Goal: Information Seeking & Learning: Learn about a topic

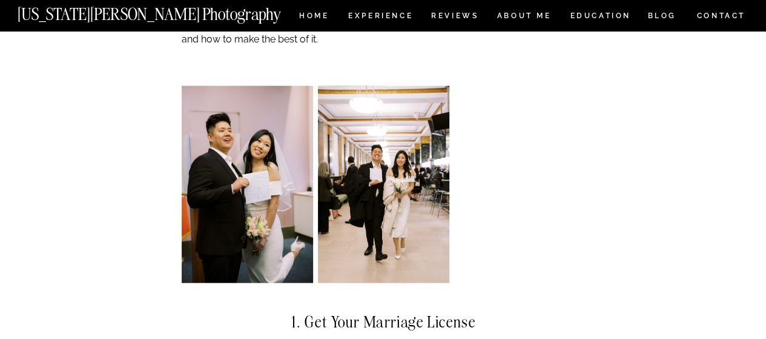
scroll to position [1189, 0]
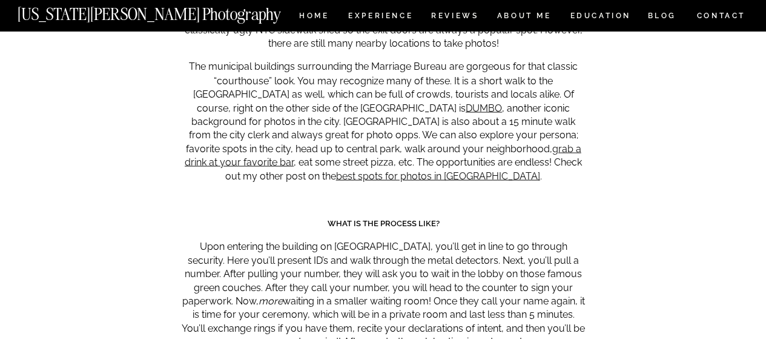
scroll to position [5708, 0]
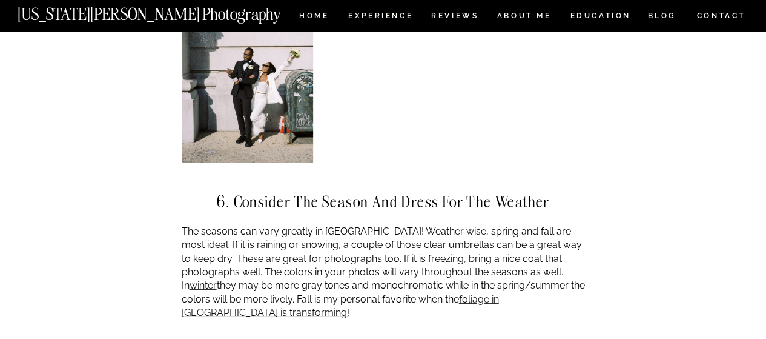
scroll to position [3958, 0]
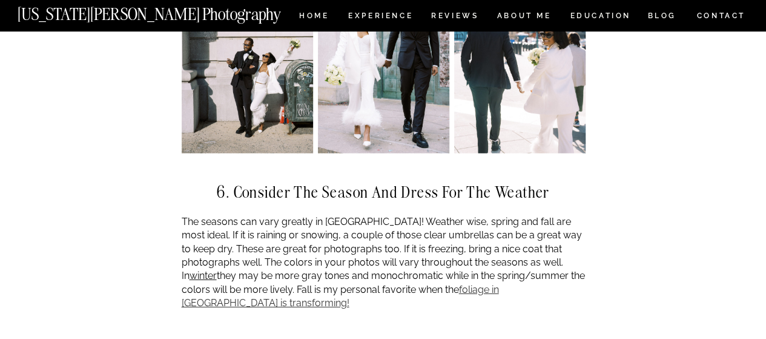
click at [499, 283] on link "foliage in Central Park is transforming!" at bounding box center [340, 295] width 317 height 25
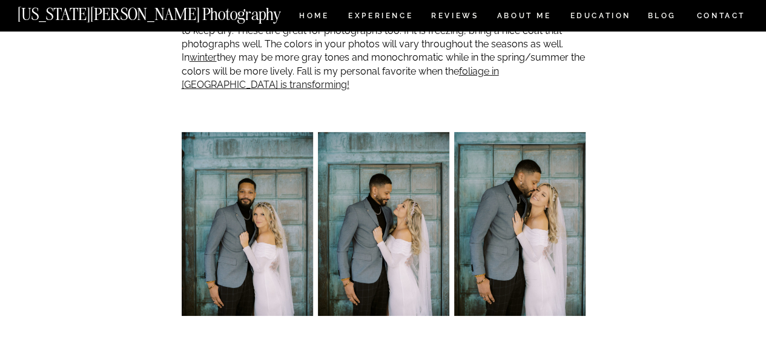
scroll to position [4163, 0]
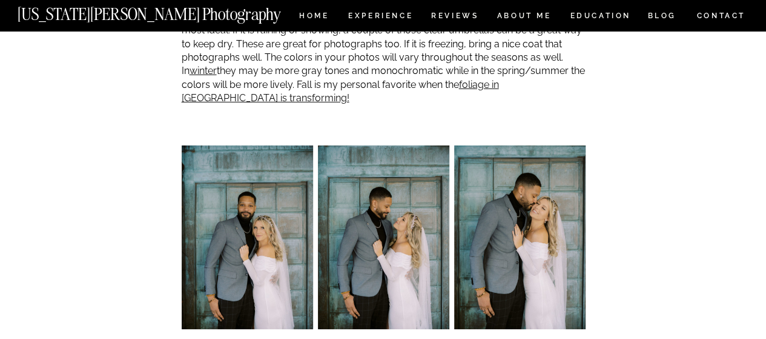
click at [443, 115] on div at bounding box center [384, 130] width 404 height 30
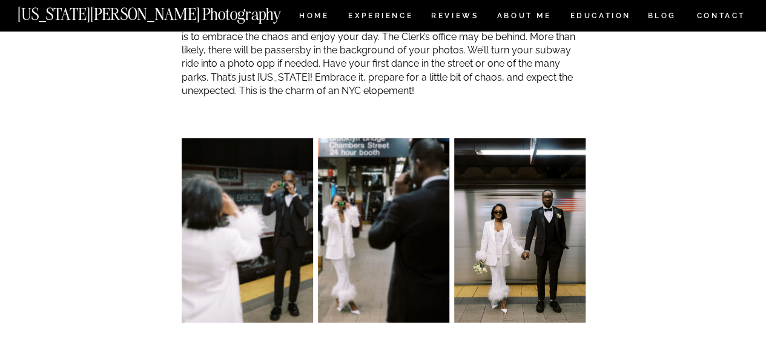
scroll to position [4537, 0]
click at [581, 152] on img at bounding box center [519, 230] width 131 height 184
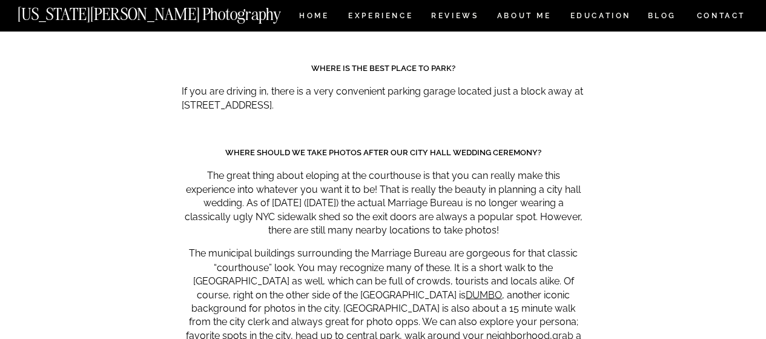
scroll to position [5485, 0]
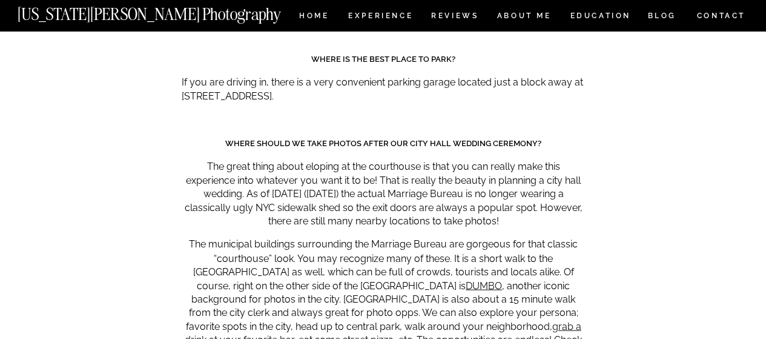
click at [499, 160] on p "The great thing about eloping at the courthouse is that you can really make thi…" at bounding box center [384, 194] width 404 height 68
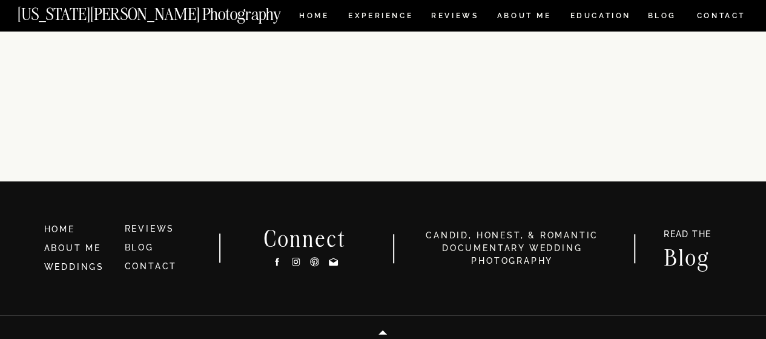
scroll to position [9546, 0]
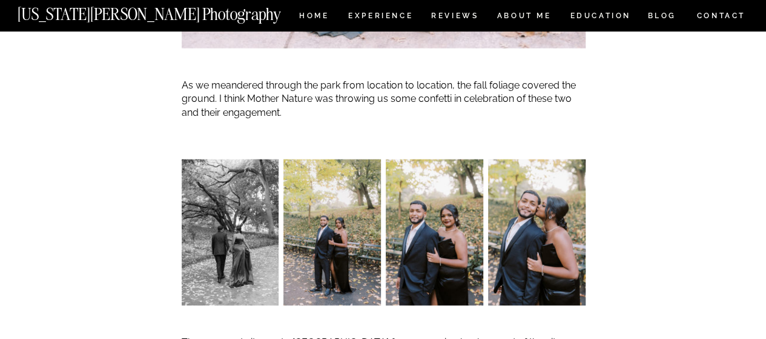
scroll to position [1444, 0]
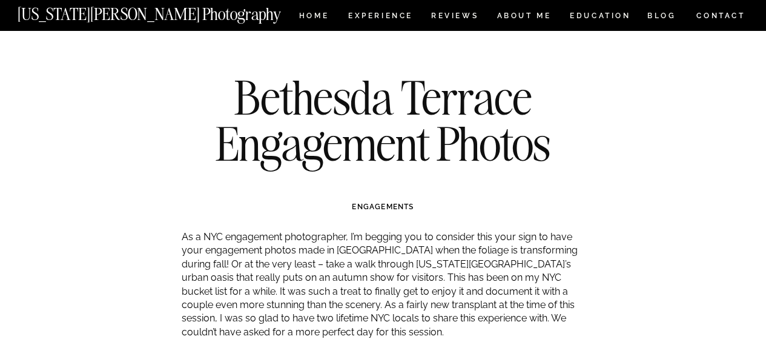
scroll to position [1444, 0]
